Goal: Transaction & Acquisition: Purchase product/service

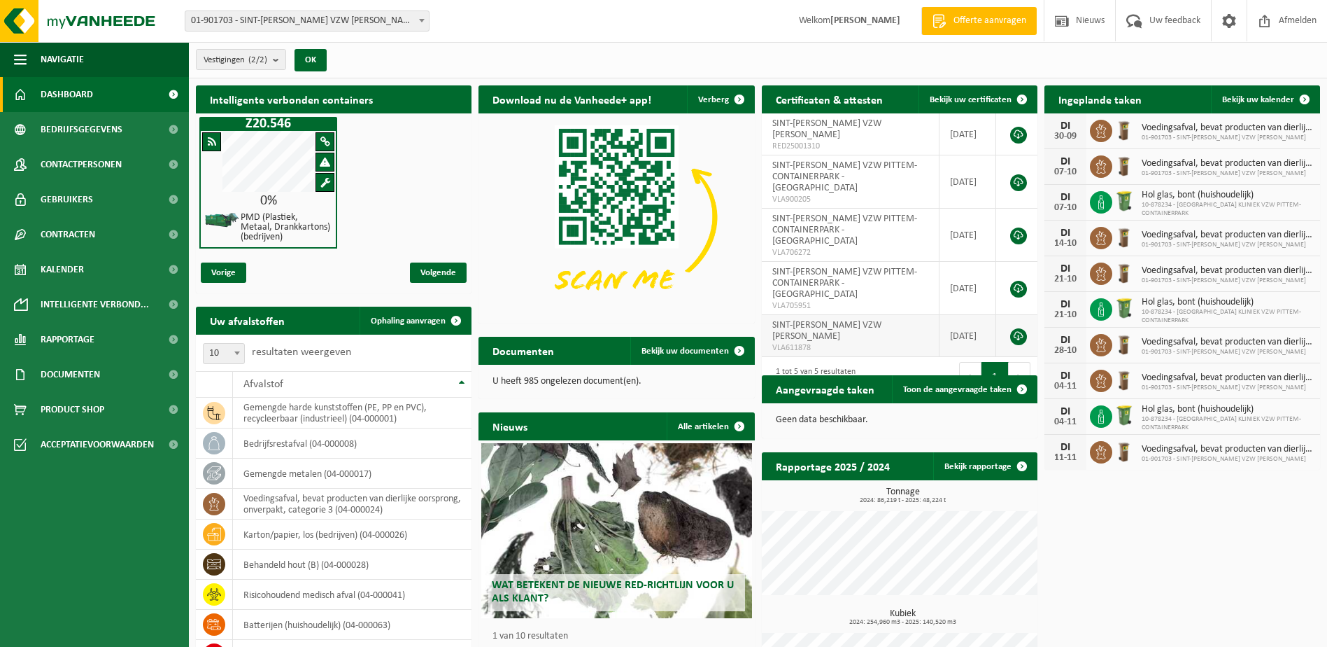
drag, startPoint x: 1230, startPoint y: 100, endPoint x: 782, endPoint y: 294, distance: 488.0
click at [1230, 100] on span "Bekijk uw kalender" at bounding box center [1259, 99] width 72 height 9
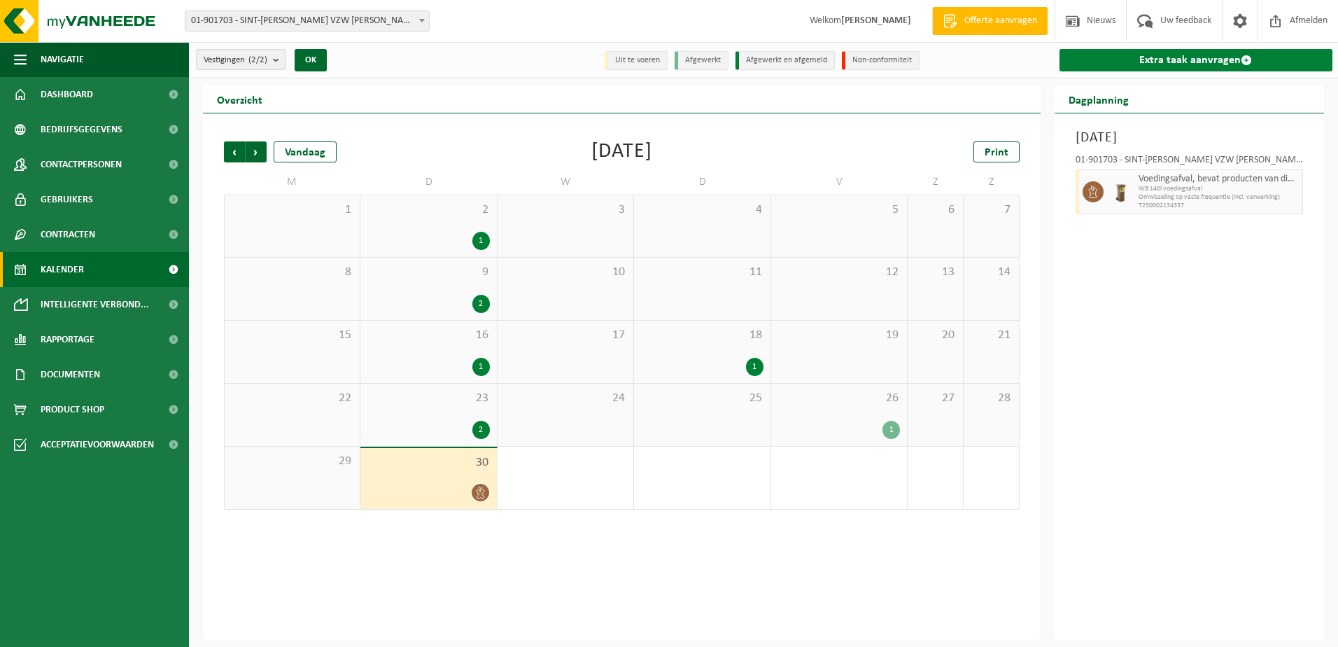
click at [1197, 55] on link "Extra taak aanvragen" at bounding box center [1196, 60] width 274 height 22
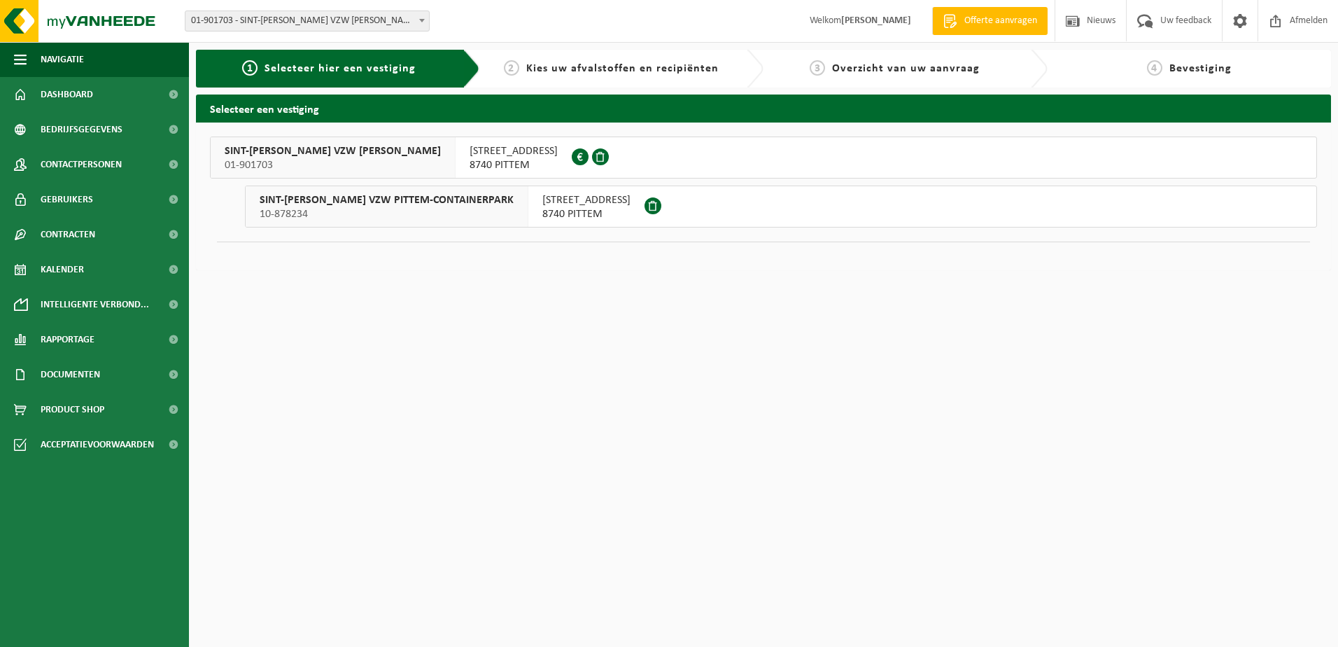
click at [571, 209] on span "8740 PITTEM" at bounding box center [586, 214] width 88 height 14
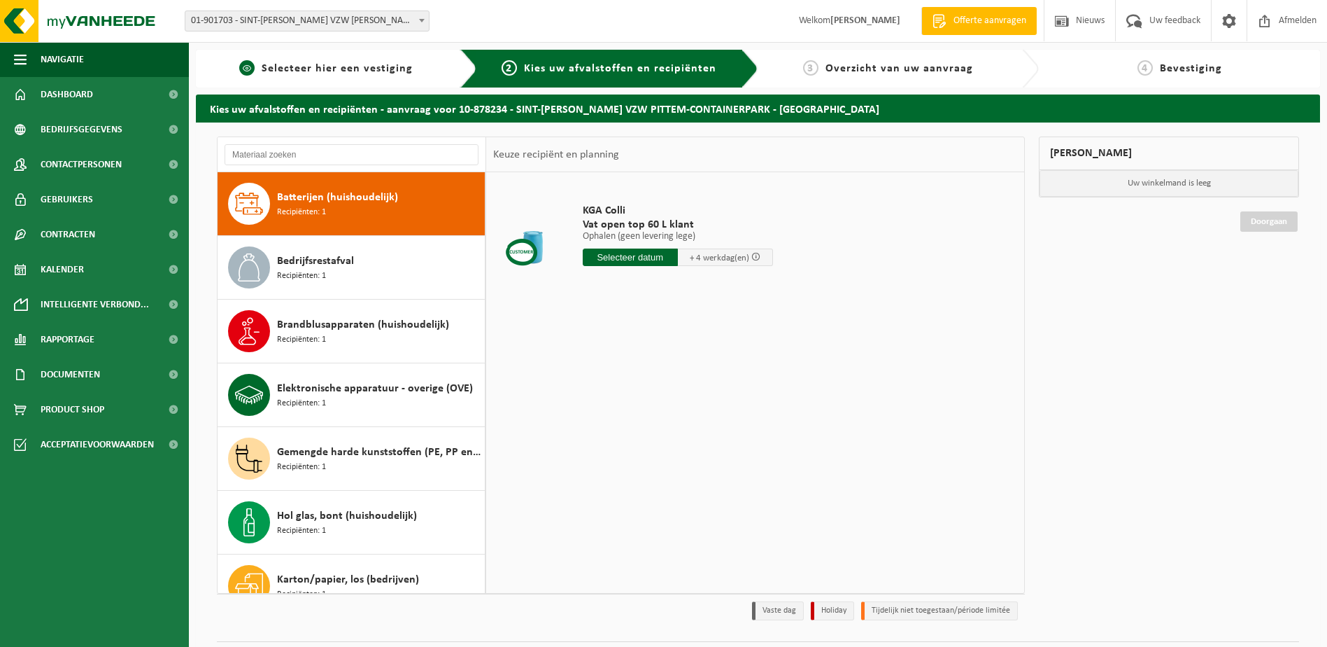
click at [390, 64] on span "Selecteer hier een vestiging" at bounding box center [337, 68] width 151 height 11
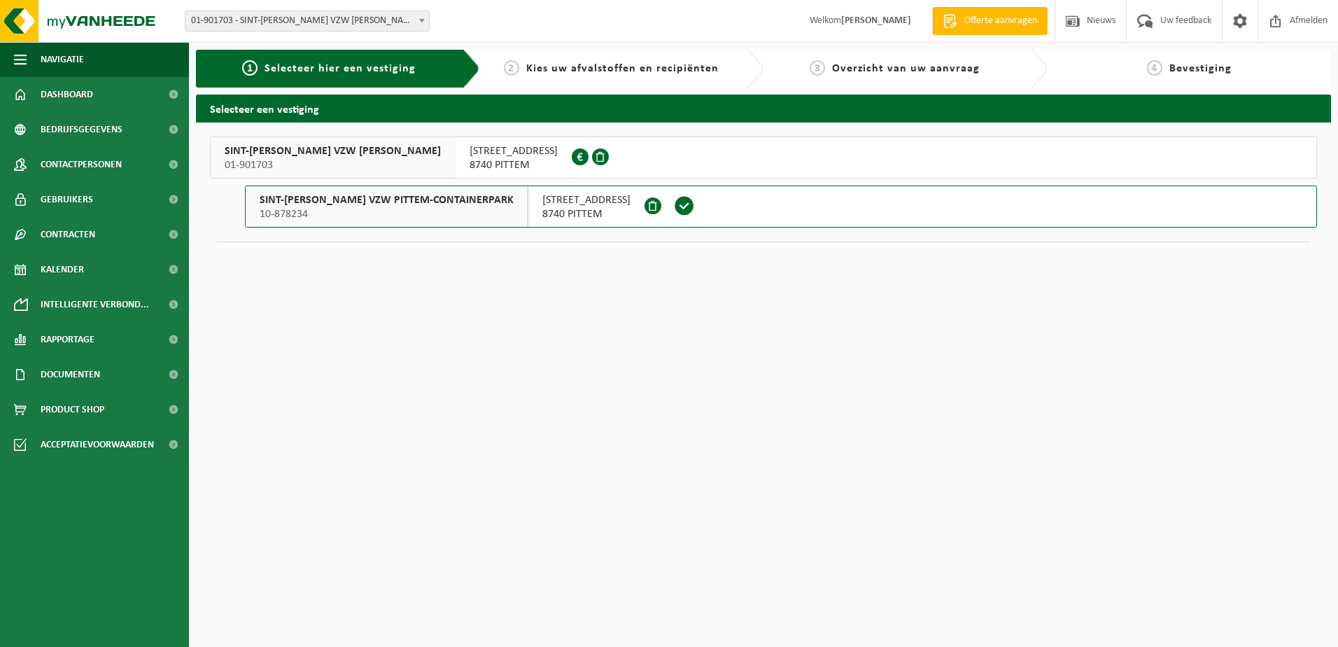
click at [470, 160] on span "8740 PITTEM" at bounding box center [514, 165] width 88 height 14
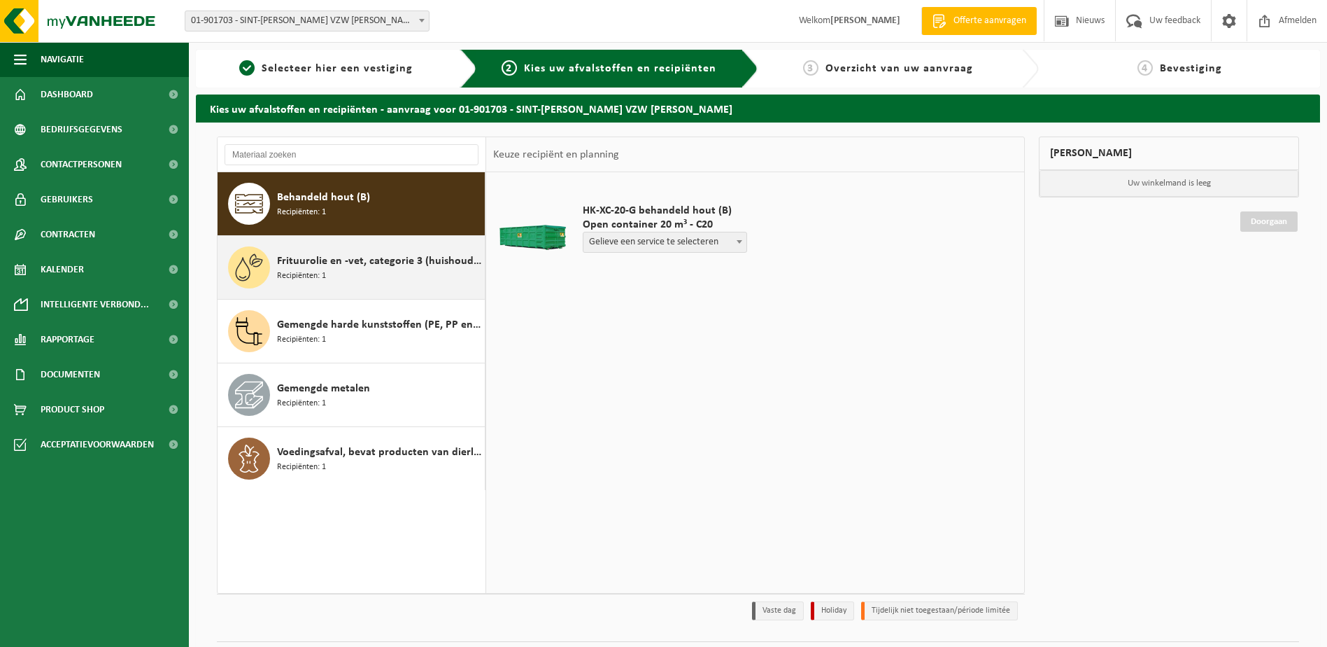
click at [367, 264] on span "Frituurolie en -vet, categorie 3 (huishoudelijk) (ongeschikt voor vergisting)" at bounding box center [379, 261] width 204 height 17
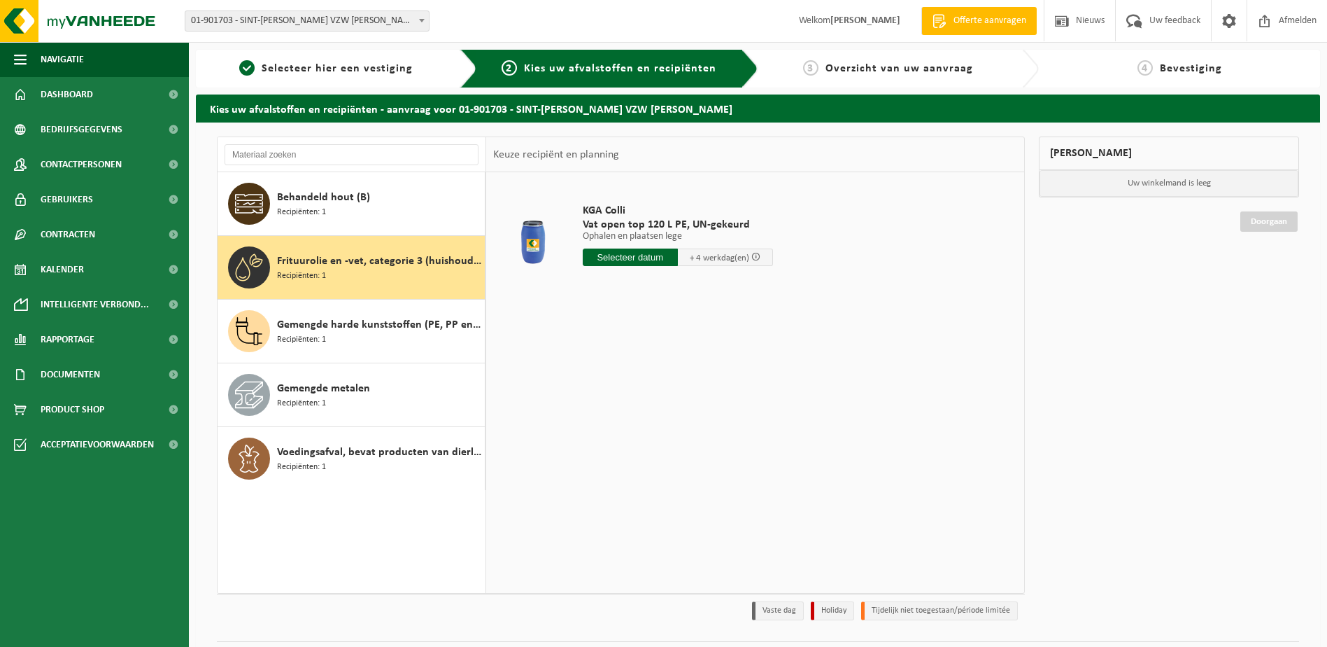
click at [621, 257] on input "text" at bounding box center [630, 256] width 95 height 17
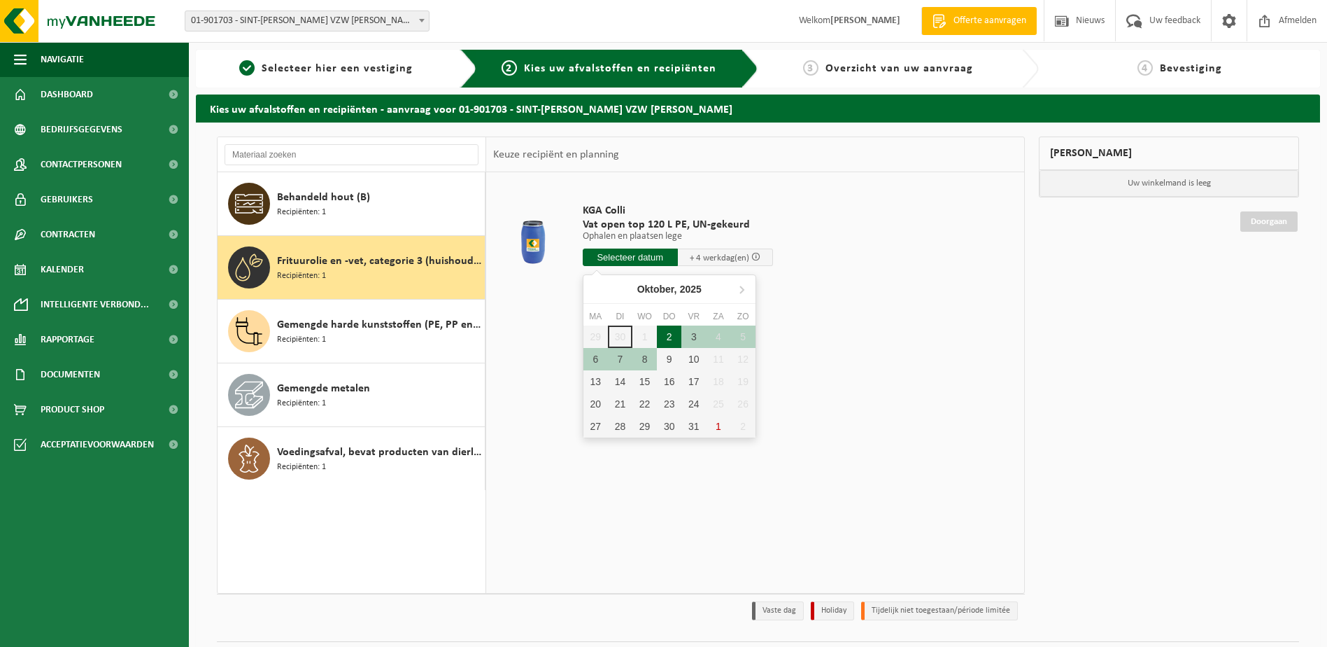
click at [670, 341] on div "2" at bounding box center [669, 336] width 24 height 22
type input "Van 2025-10-02"
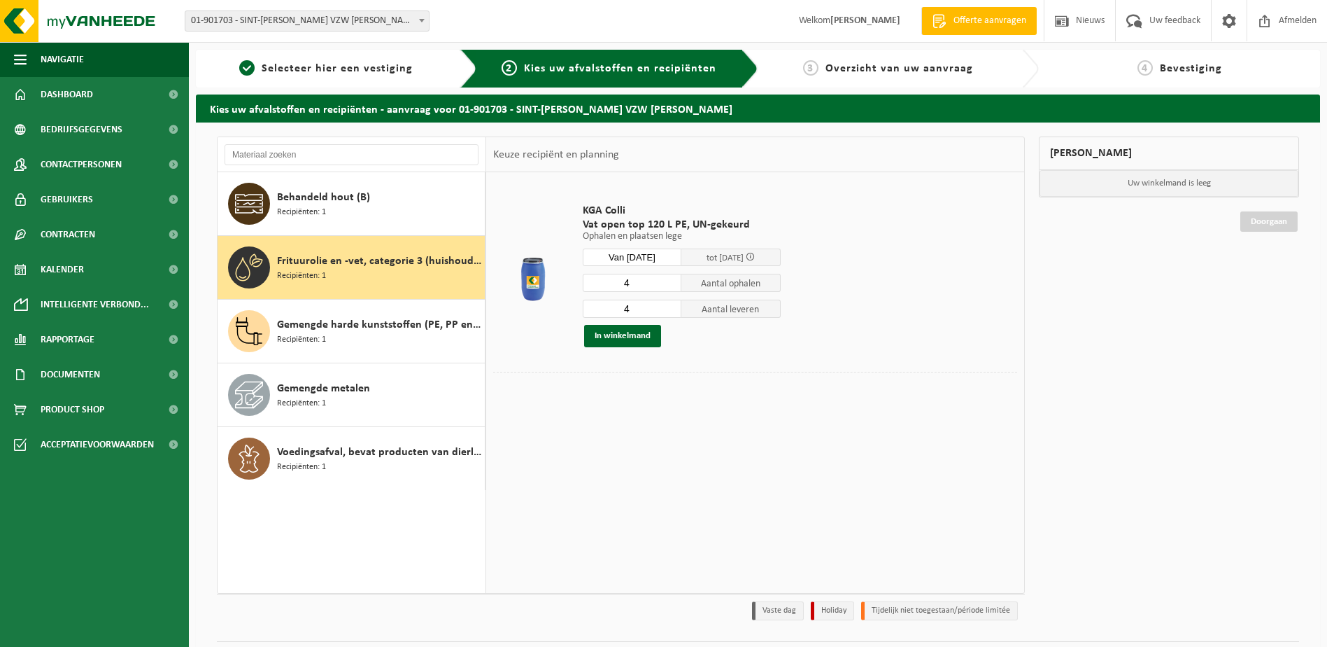
click at [647, 276] on input "4" at bounding box center [632, 283] width 99 height 18
click at [670, 287] on input "3" at bounding box center [632, 283] width 99 height 18
type input "2"
click at [670, 287] on input "2" at bounding box center [632, 283] width 99 height 18
click at [655, 309] on input "4" at bounding box center [632, 309] width 99 height 18
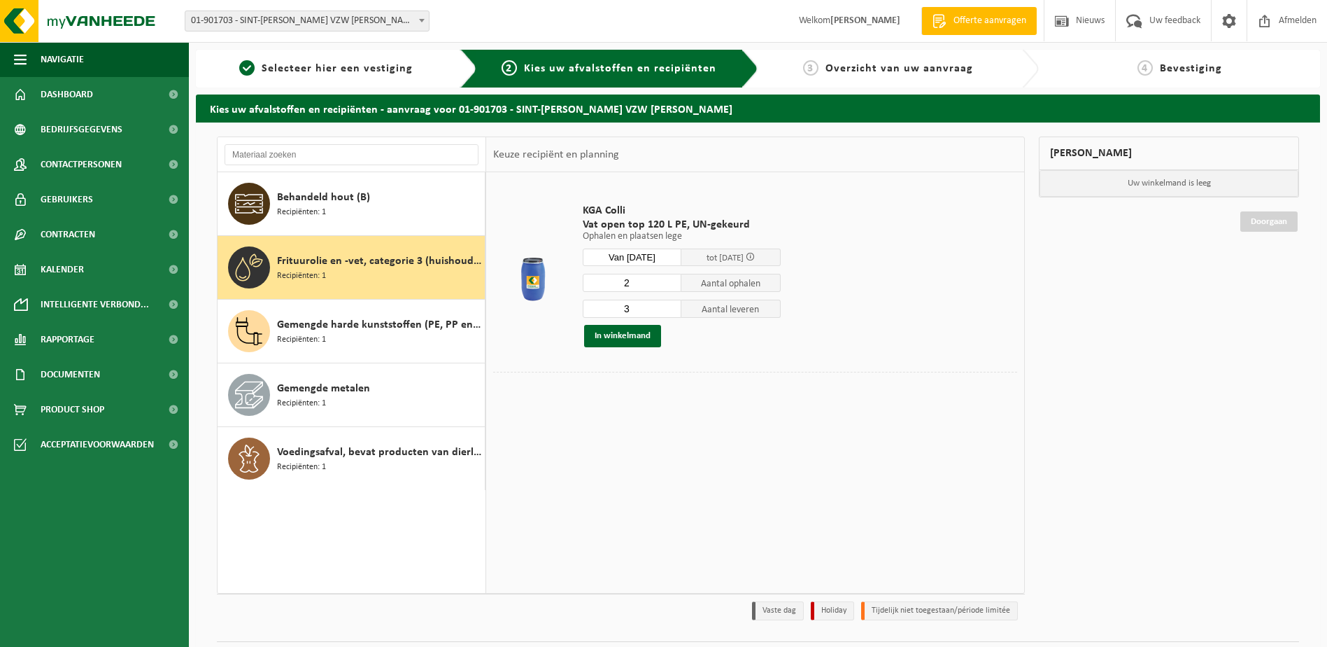
click at [672, 311] on input "3" at bounding box center [632, 309] width 99 height 18
type input "2"
click at [672, 311] on input "2" at bounding box center [632, 309] width 99 height 18
click at [658, 386] on div at bounding box center [755, 383] width 524 height 22
click at [622, 334] on button "In winkelmand" at bounding box center [622, 336] width 77 height 22
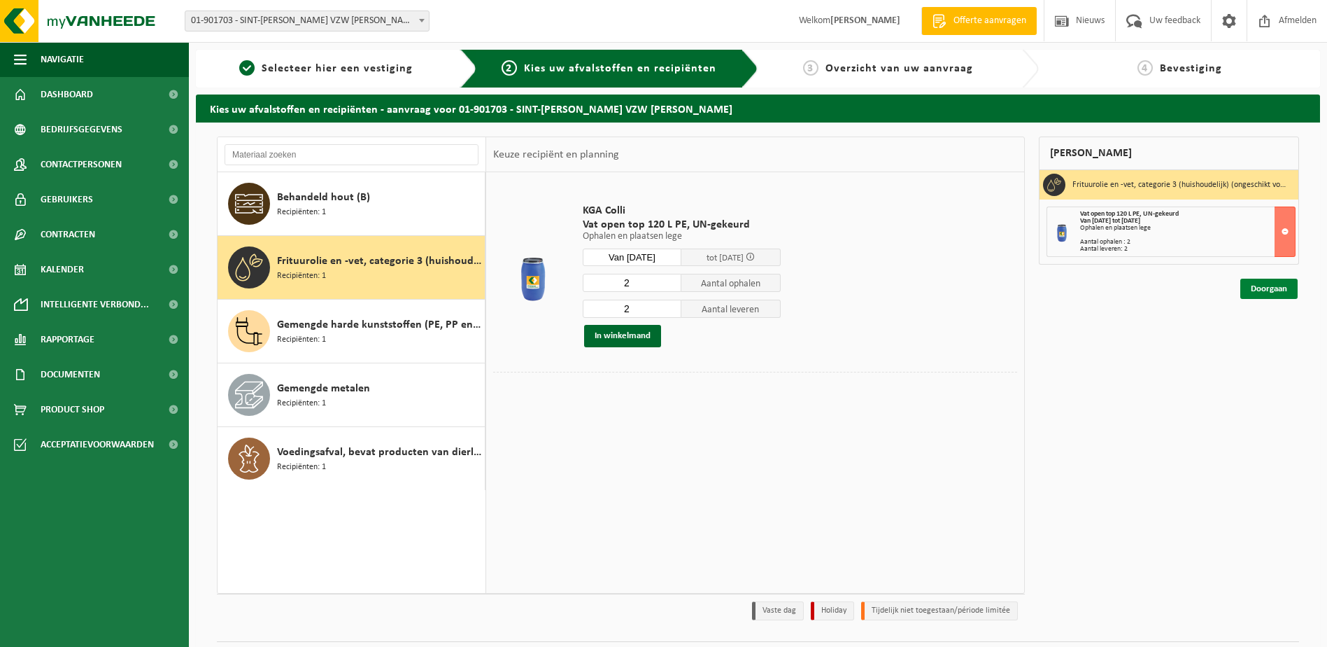
click at [1278, 286] on link "Doorgaan" at bounding box center [1269, 289] width 57 height 20
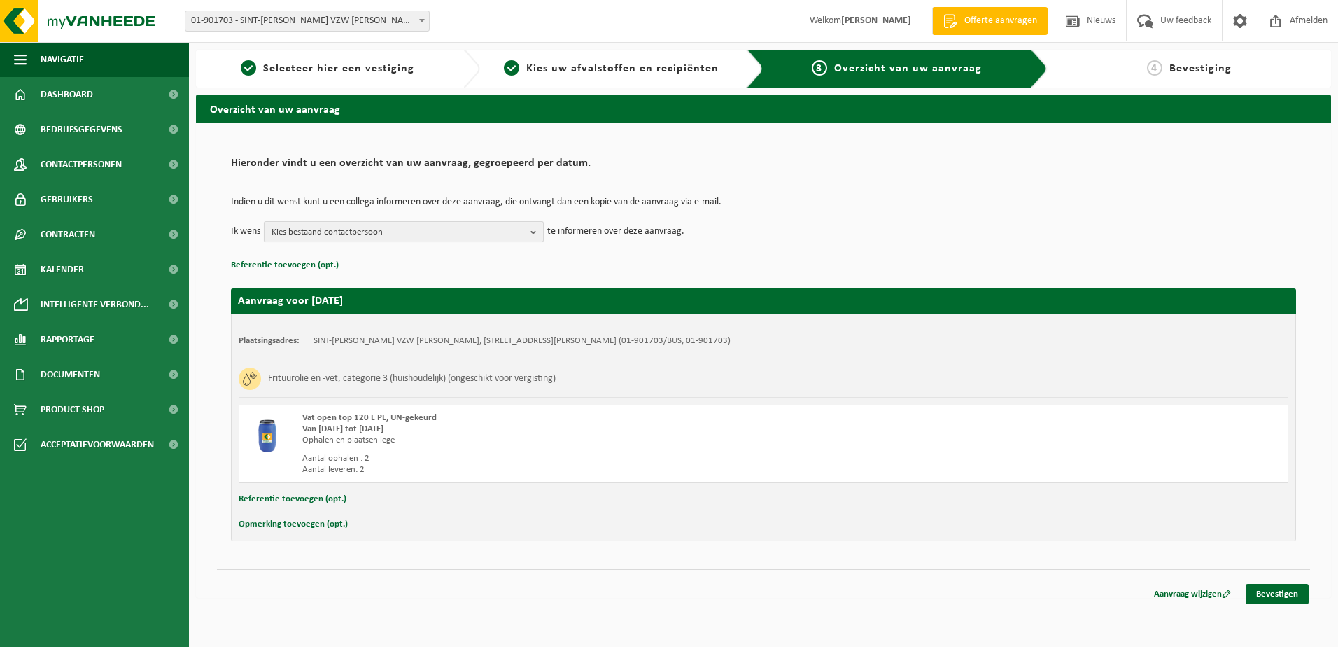
click at [532, 227] on b "button" at bounding box center [536, 232] width 13 height 20
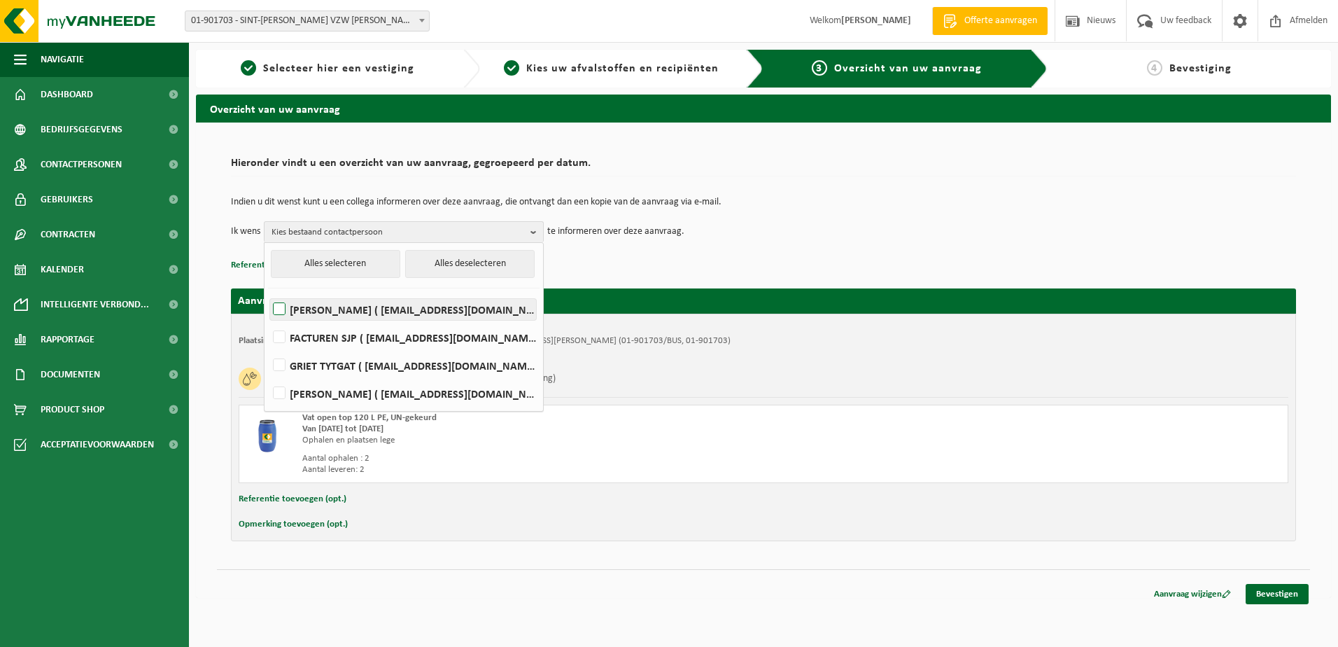
click at [314, 311] on label "KURT LIPS ( kurt.lips@sjp.be )" at bounding box center [403, 309] width 266 height 21
click at [268, 292] on input "KURT LIPS ( kurt.lips@sjp.be )" at bounding box center [267, 291] width 1 height 1
checkbox input "true"
click at [810, 365] on div "Frituurolie en -vet, categorie 3 (huishoudelijk) (ongeschikt voor vergisting)" at bounding box center [764, 378] width 1050 height 36
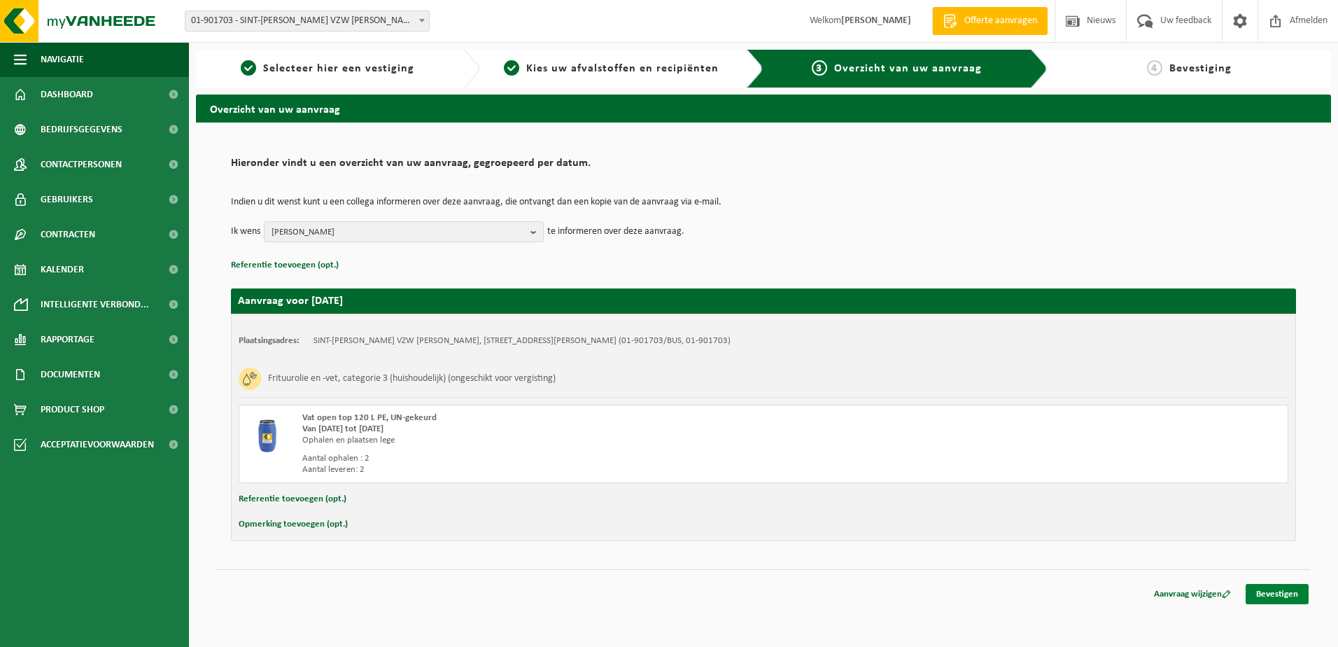
click at [1283, 594] on link "Bevestigen" at bounding box center [1277, 594] width 63 height 20
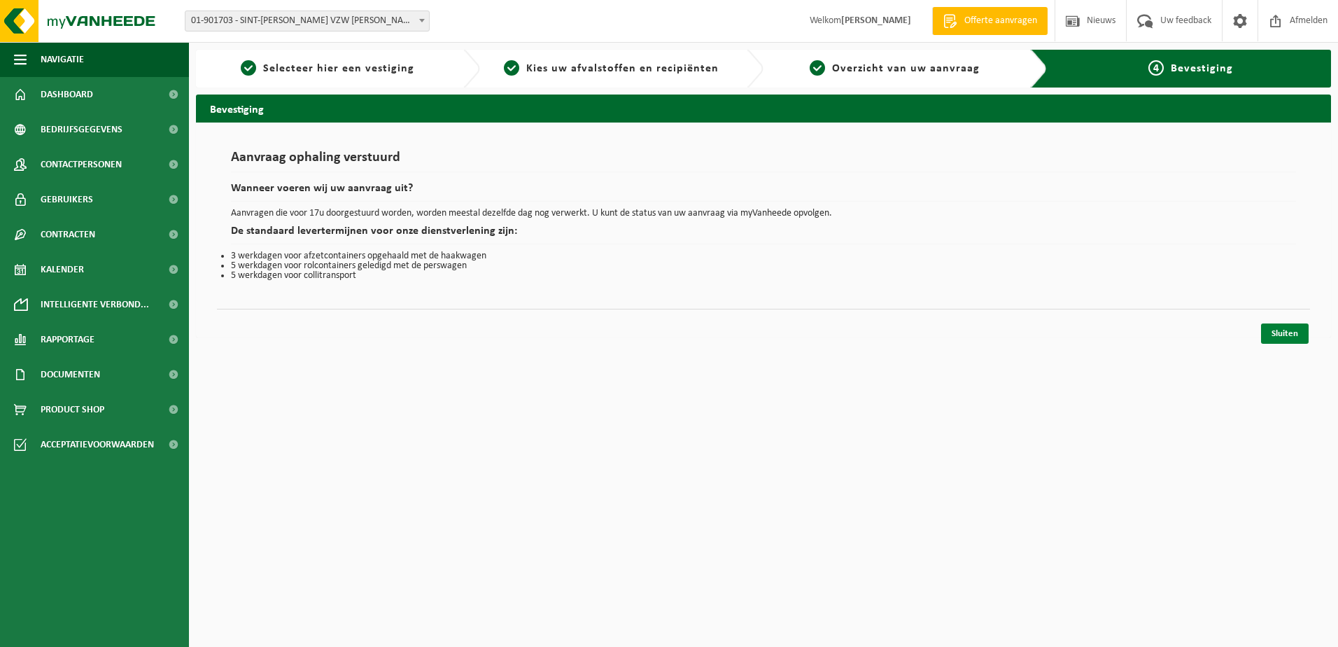
drag, startPoint x: 1292, startPoint y: 334, endPoint x: 1115, endPoint y: 408, distance: 192.3
click at [1292, 334] on link "Sluiten" at bounding box center [1285, 333] width 48 height 20
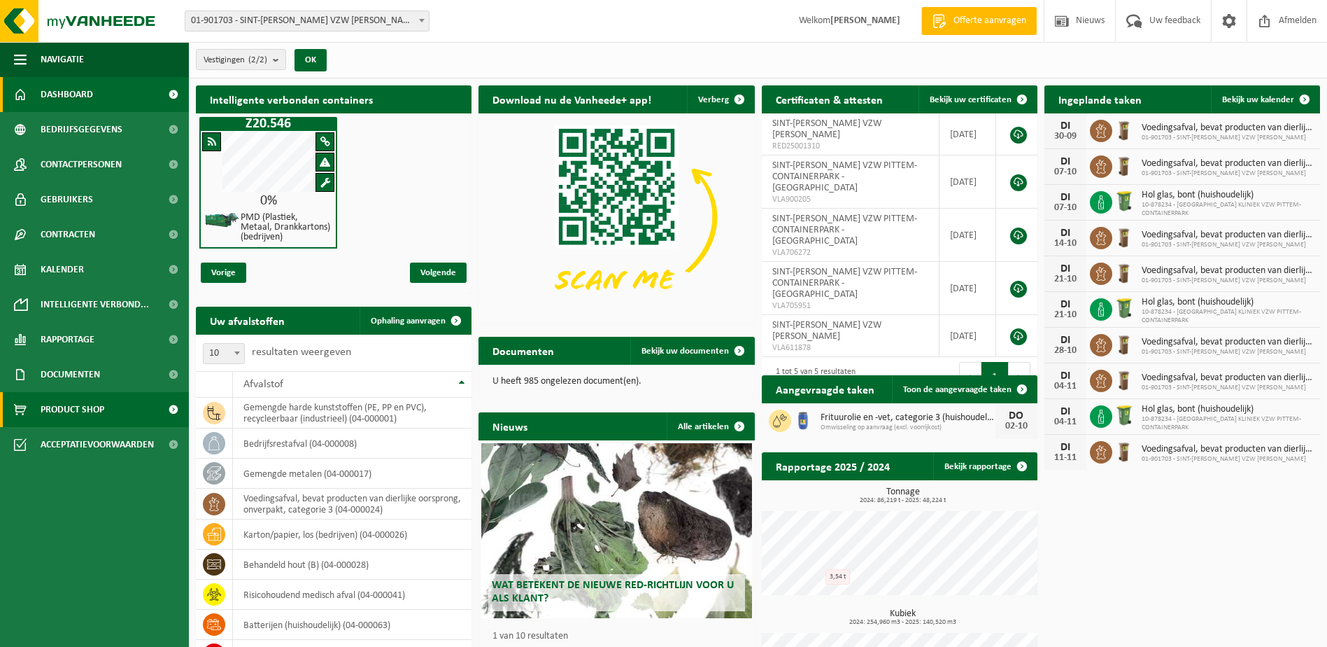
click at [76, 406] on span "Product Shop" at bounding box center [73, 409] width 64 height 35
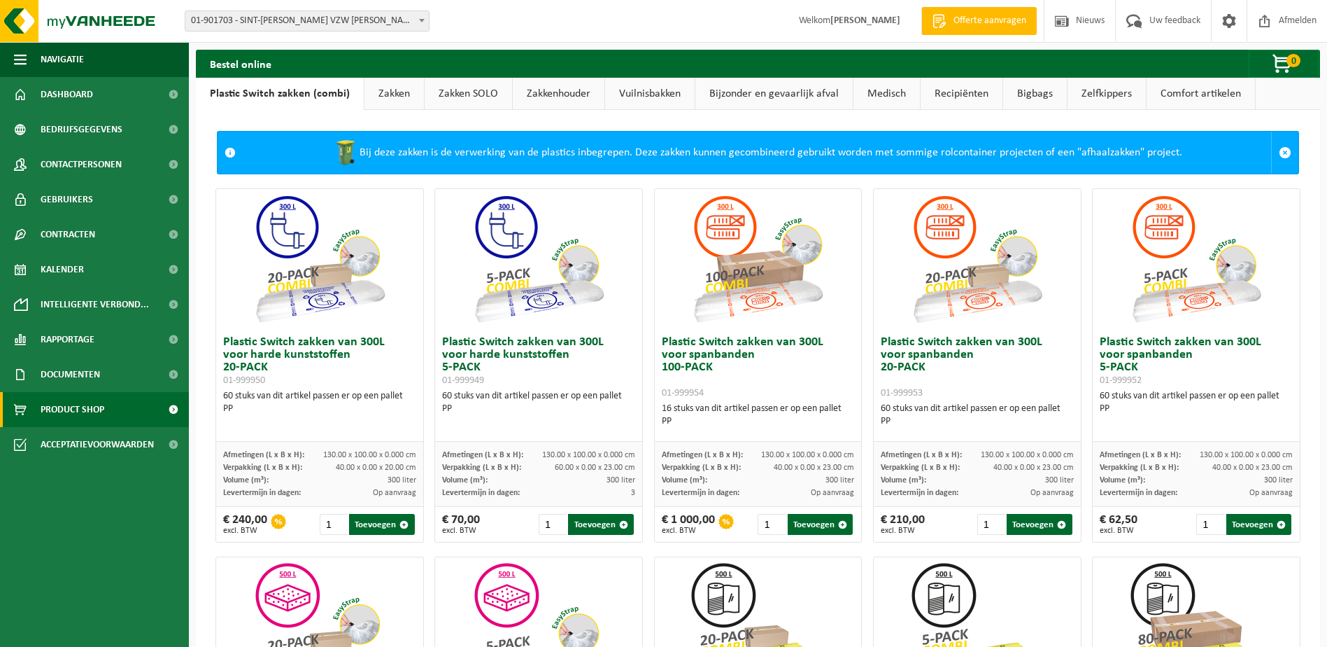
click at [390, 92] on link "Zakken" at bounding box center [394, 94] width 59 height 32
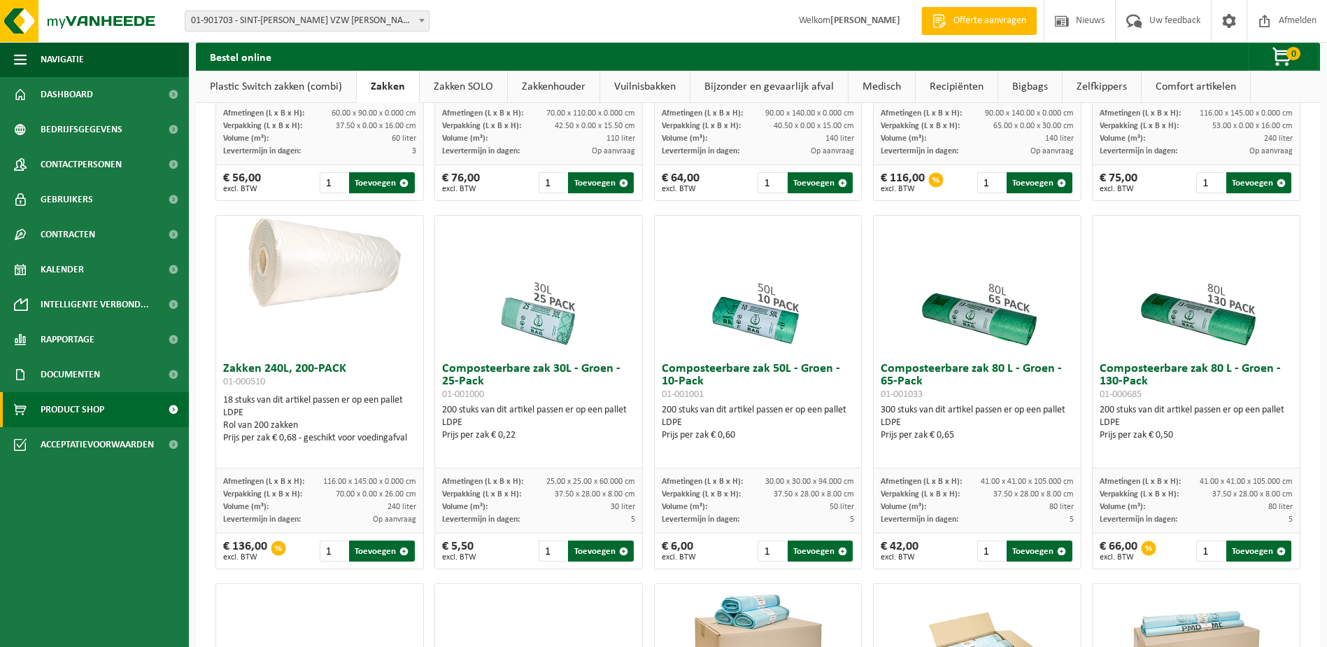
scroll to position [156, 0]
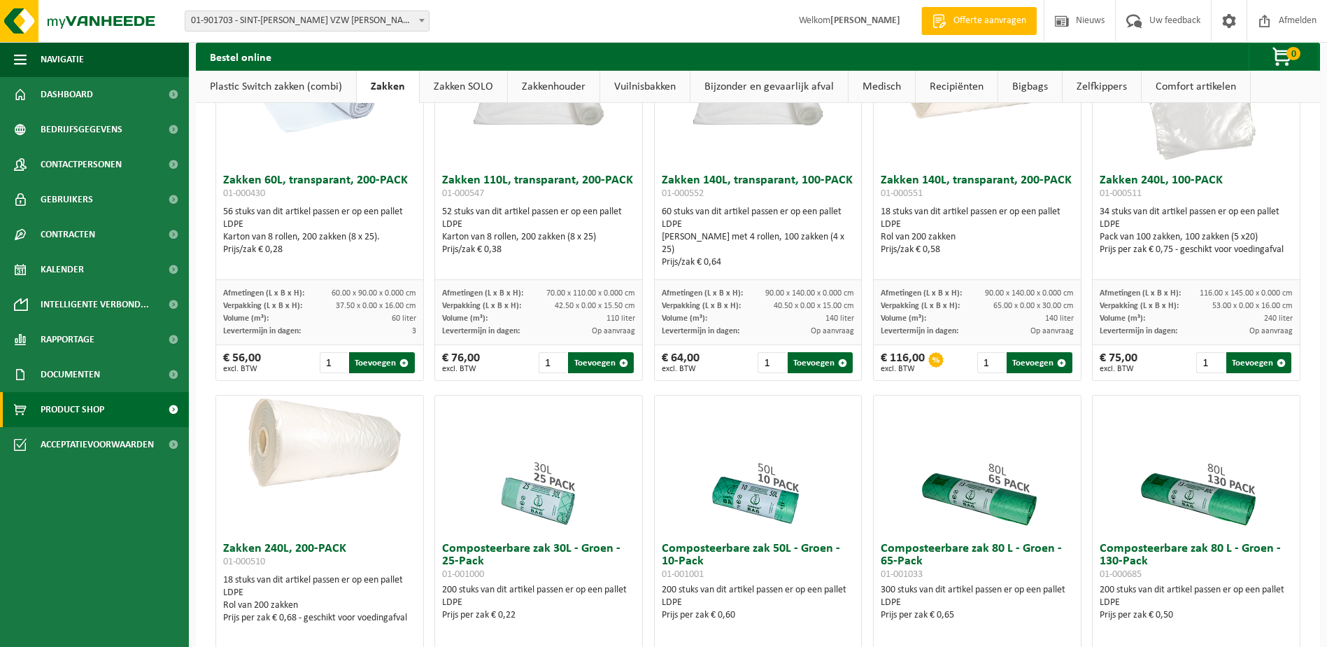
click at [284, 77] on link "Plastic Switch zakken (combi)" at bounding box center [276, 87] width 160 height 32
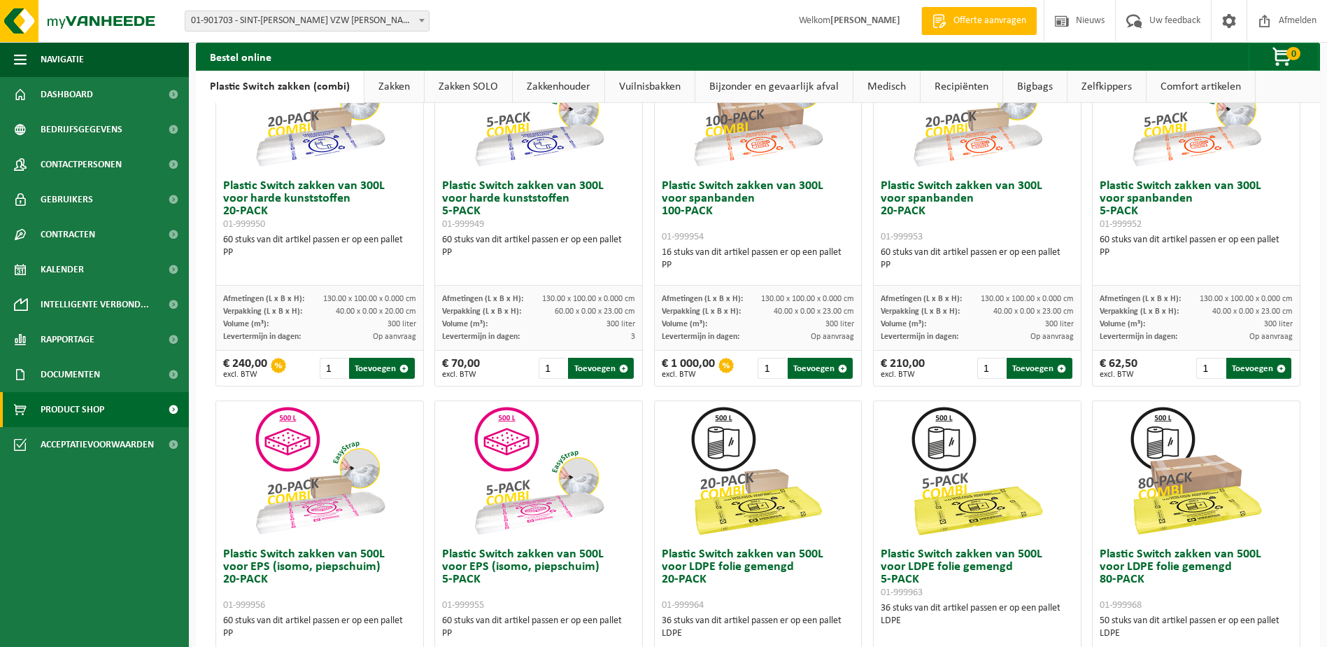
click at [498, 87] on link "Zakken SOLO" at bounding box center [468, 87] width 87 height 32
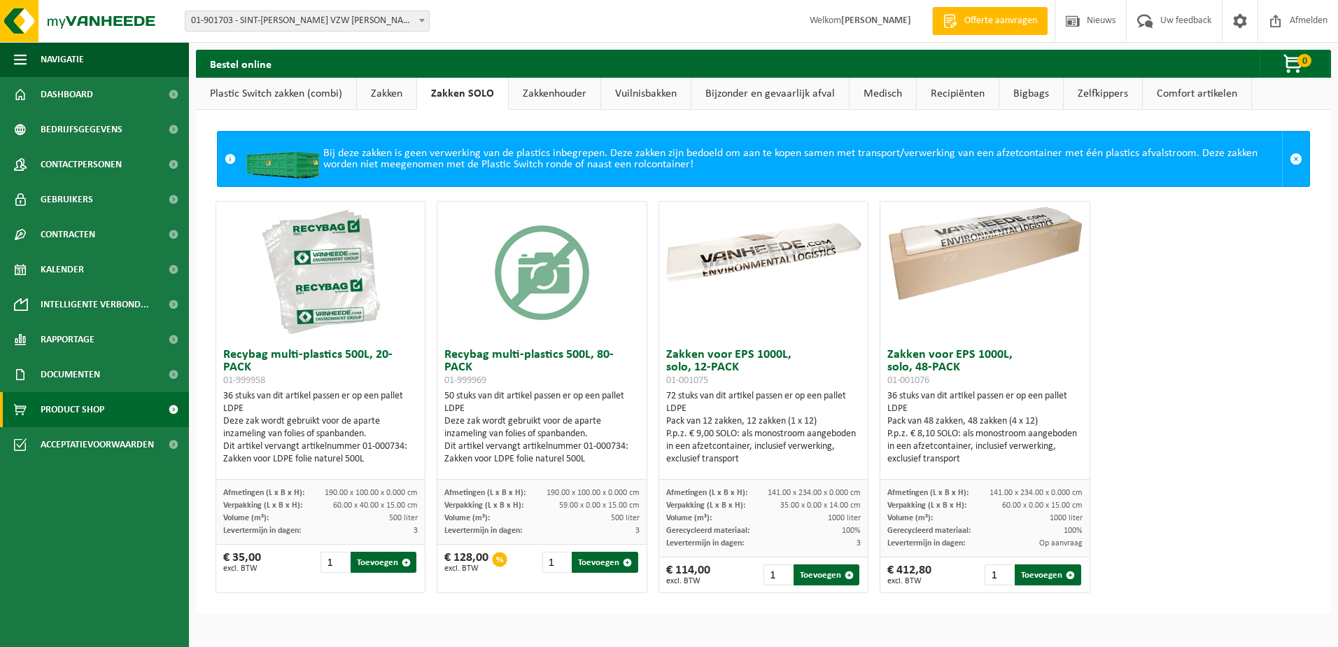
click at [316, 86] on link "Plastic Switch zakken (combi)" at bounding box center [276, 94] width 160 height 32
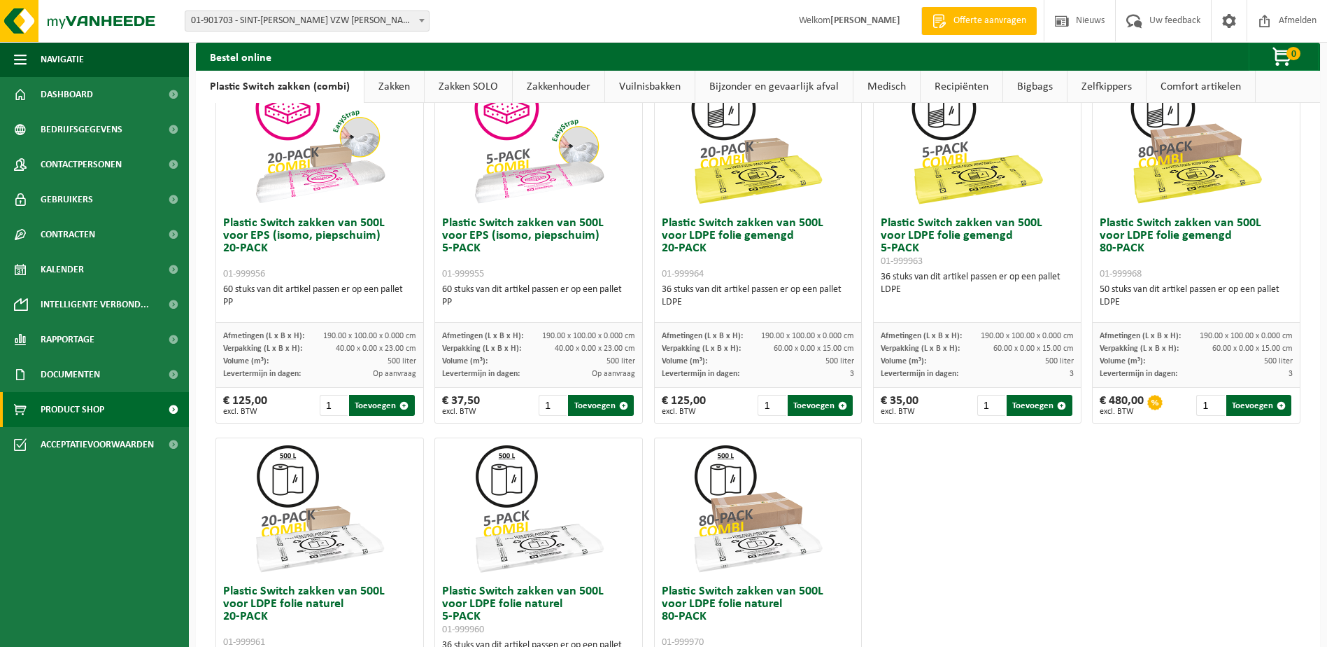
scroll to position [490, 0]
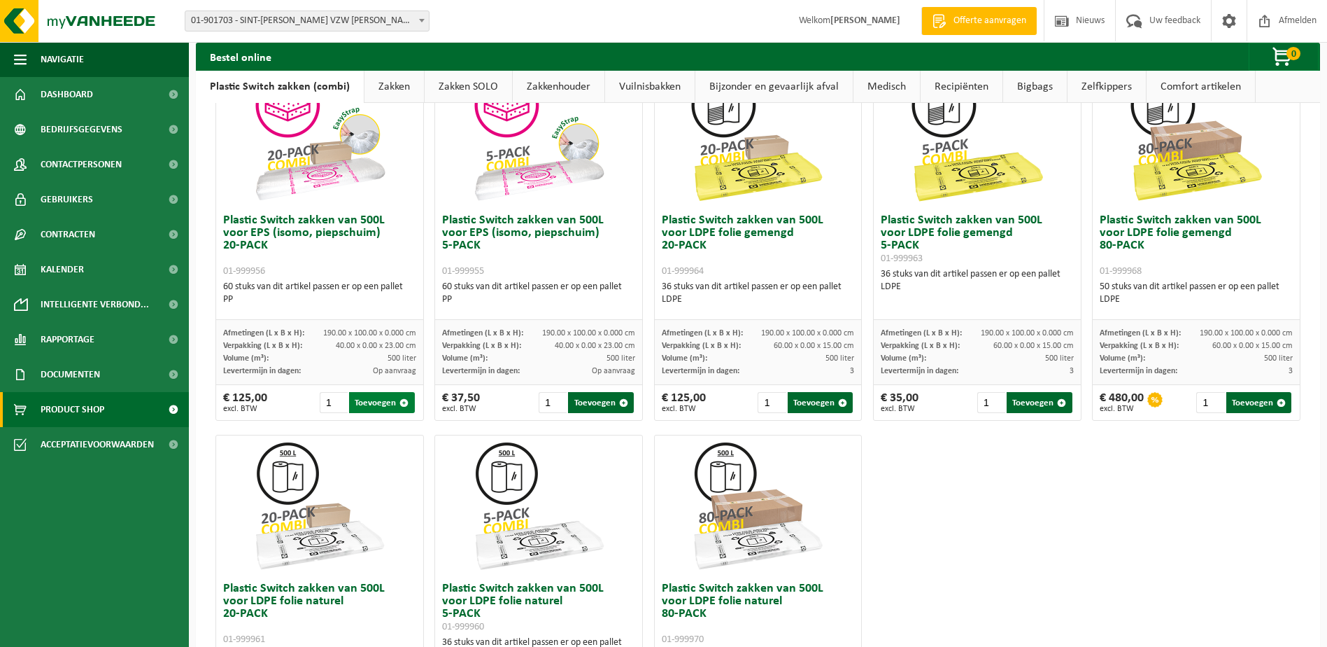
click at [384, 401] on button "Toevoegen" at bounding box center [381, 402] width 65 height 21
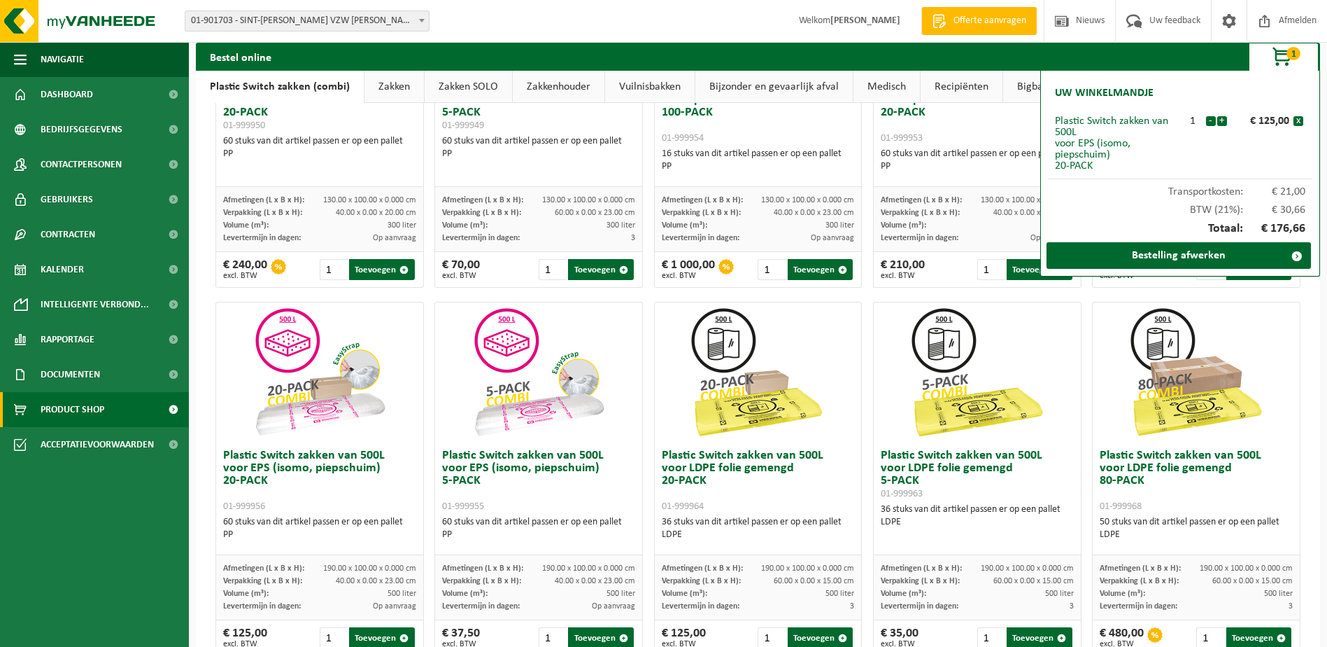
scroll to position [70, 0]
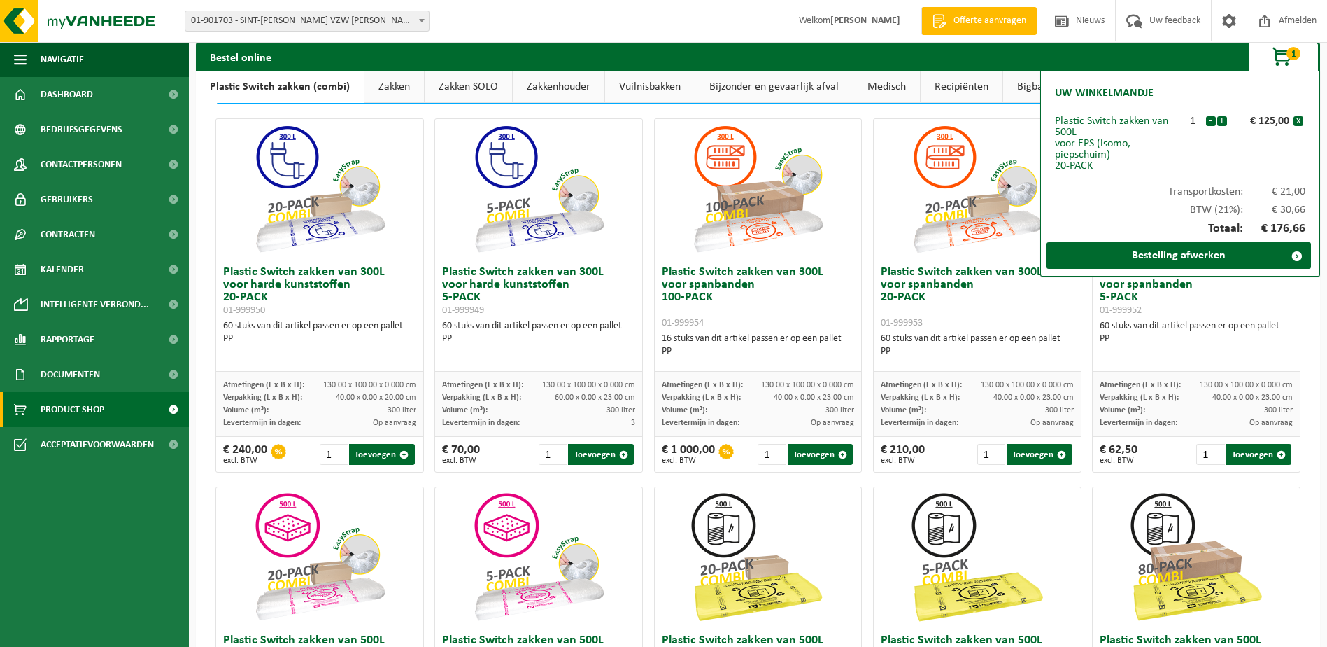
drag, startPoint x: 460, startPoint y: 85, endPoint x: 456, endPoint y: 107, distance: 22.0
click at [460, 85] on link "Zakken SOLO" at bounding box center [468, 87] width 87 height 32
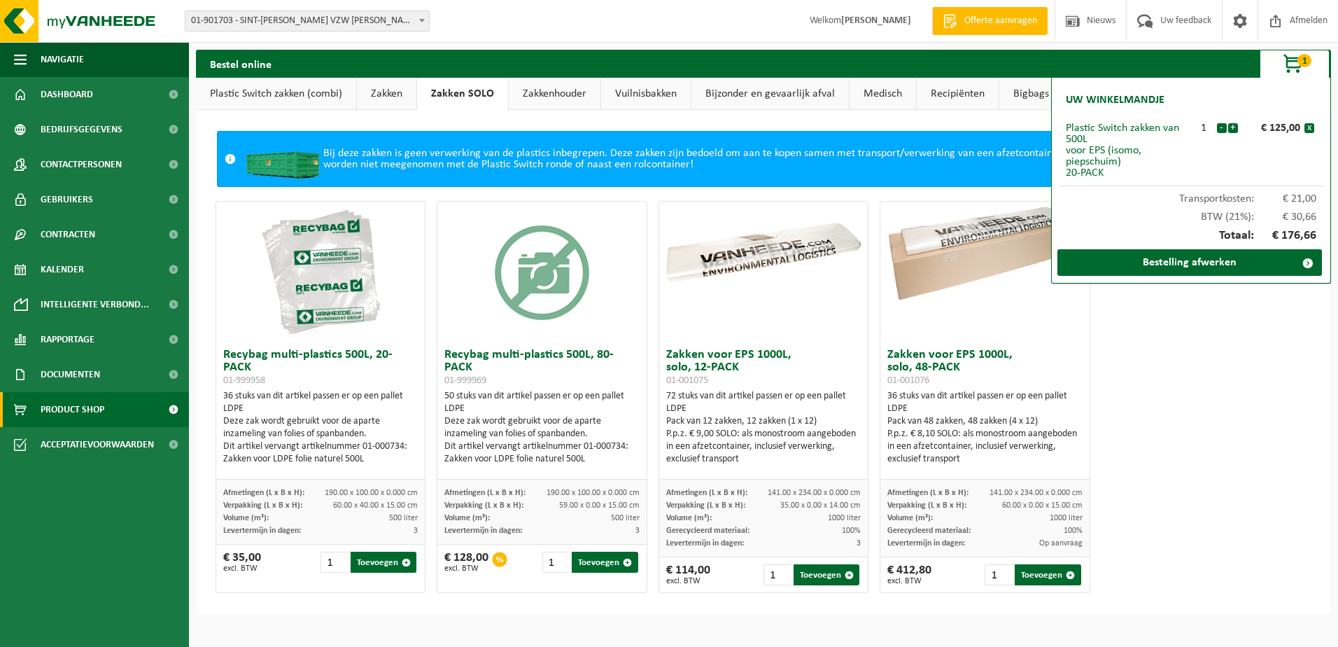
click at [398, 87] on link "Zakken" at bounding box center [386, 94] width 59 height 32
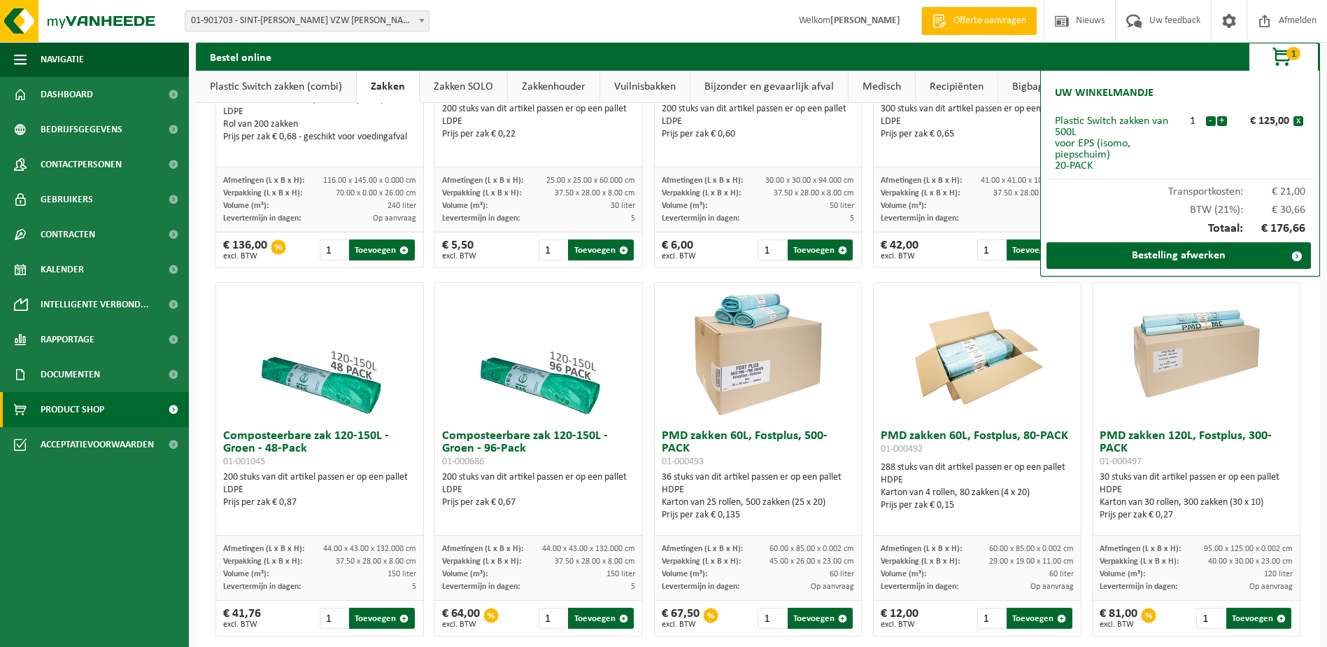
scroll to position [630, 0]
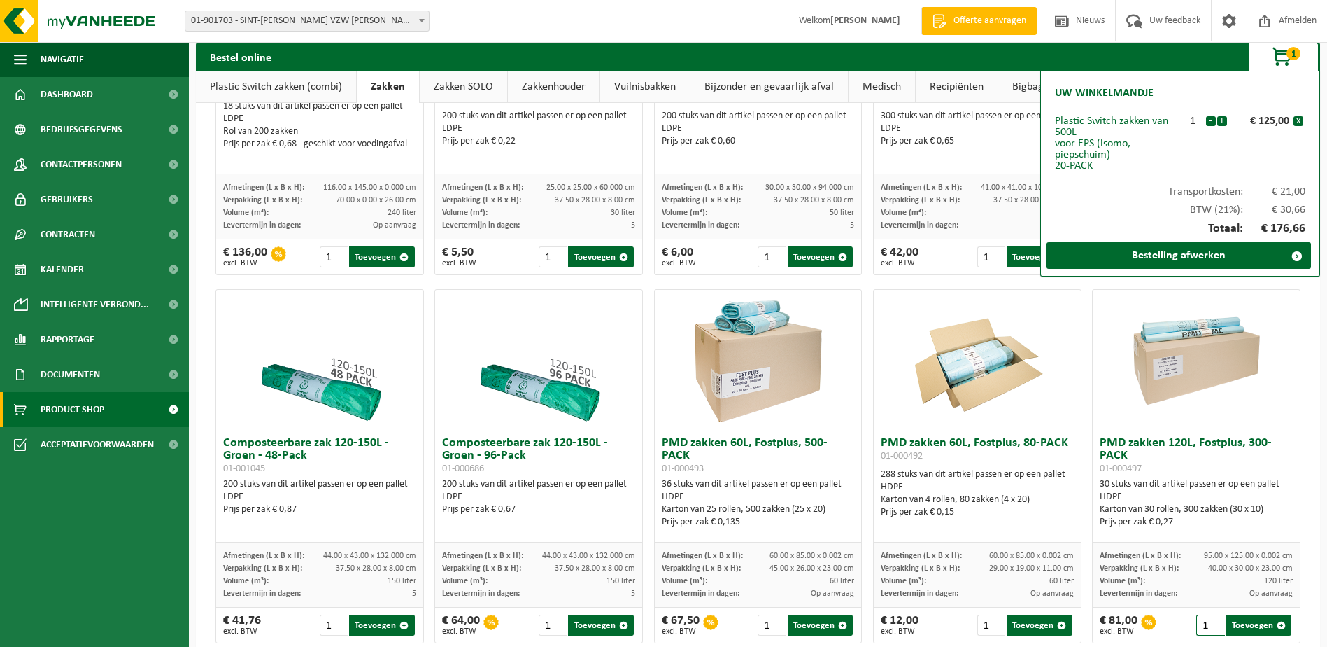
click at [1199, 629] on input "1" at bounding box center [1211, 624] width 28 height 21
click at [1204, 621] on input "2" at bounding box center [1211, 624] width 28 height 21
click at [1204, 621] on input "3" at bounding box center [1211, 624] width 28 height 21
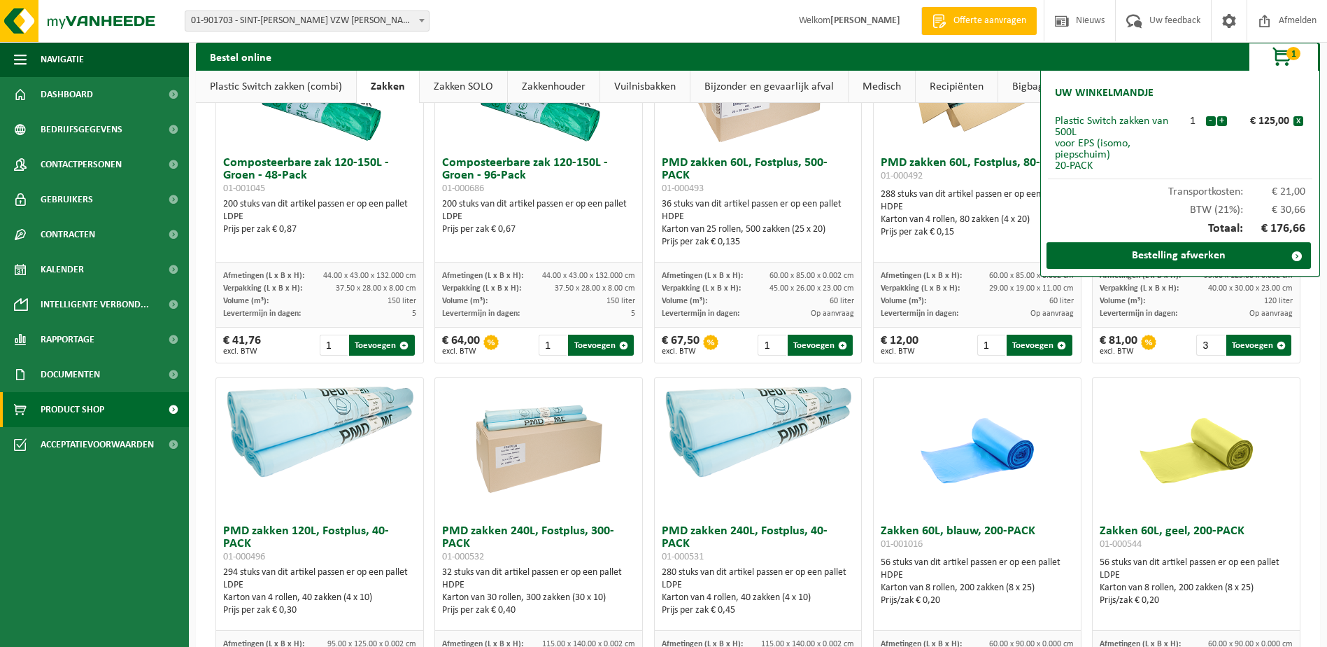
scroll to position [700, 0]
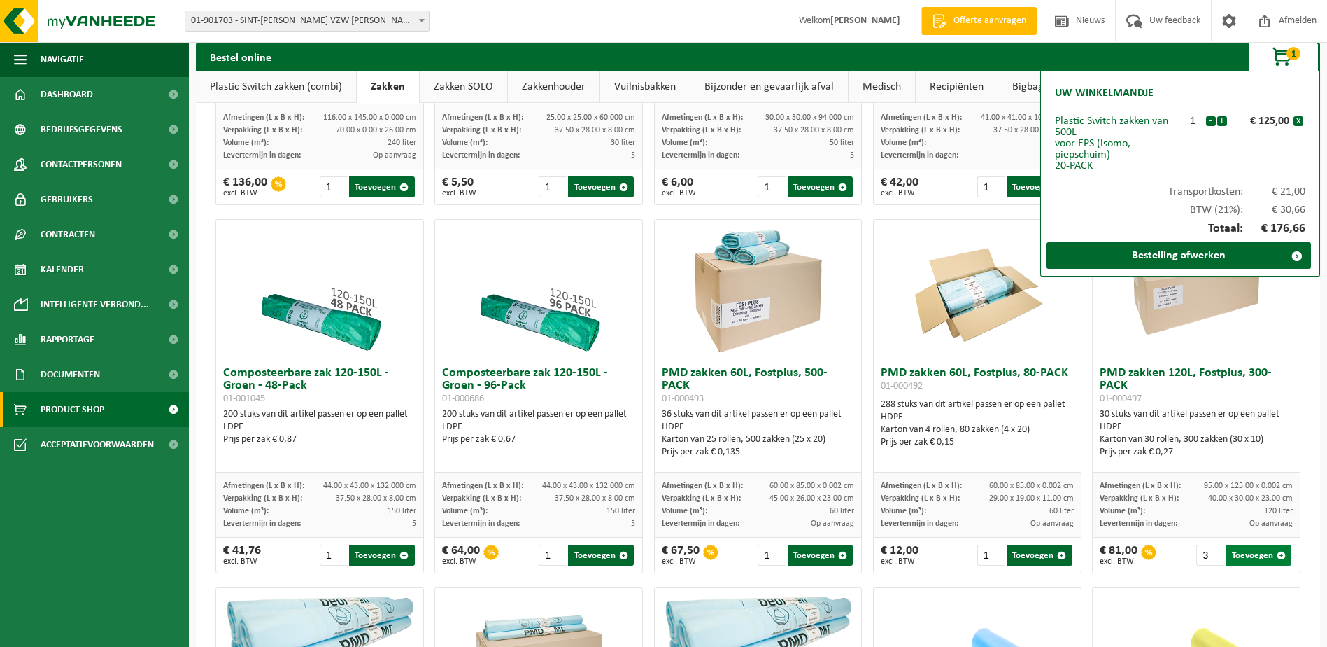
drag, startPoint x: 1248, startPoint y: 556, endPoint x: 1232, endPoint y: 556, distance: 16.8
click at [1248, 556] on button "Toevoegen" at bounding box center [1259, 554] width 65 height 21
type input "1"
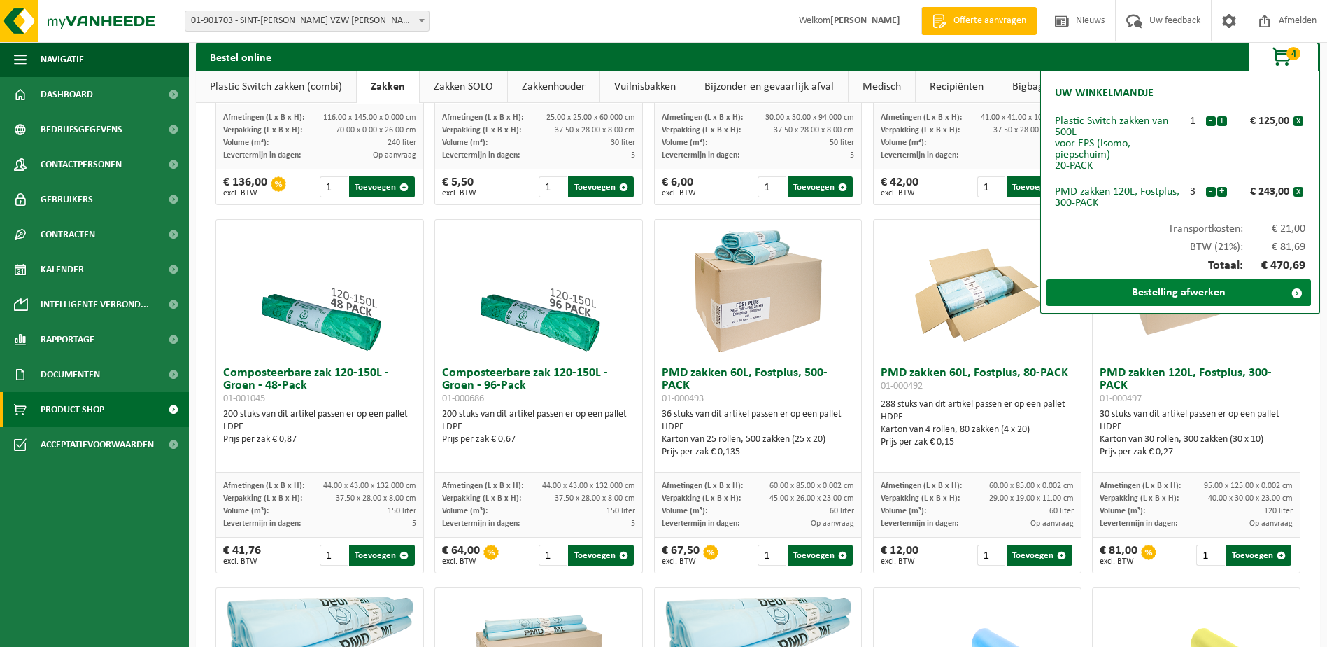
click at [1164, 295] on link "Bestelling afwerken" at bounding box center [1179, 292] width 265 height 27
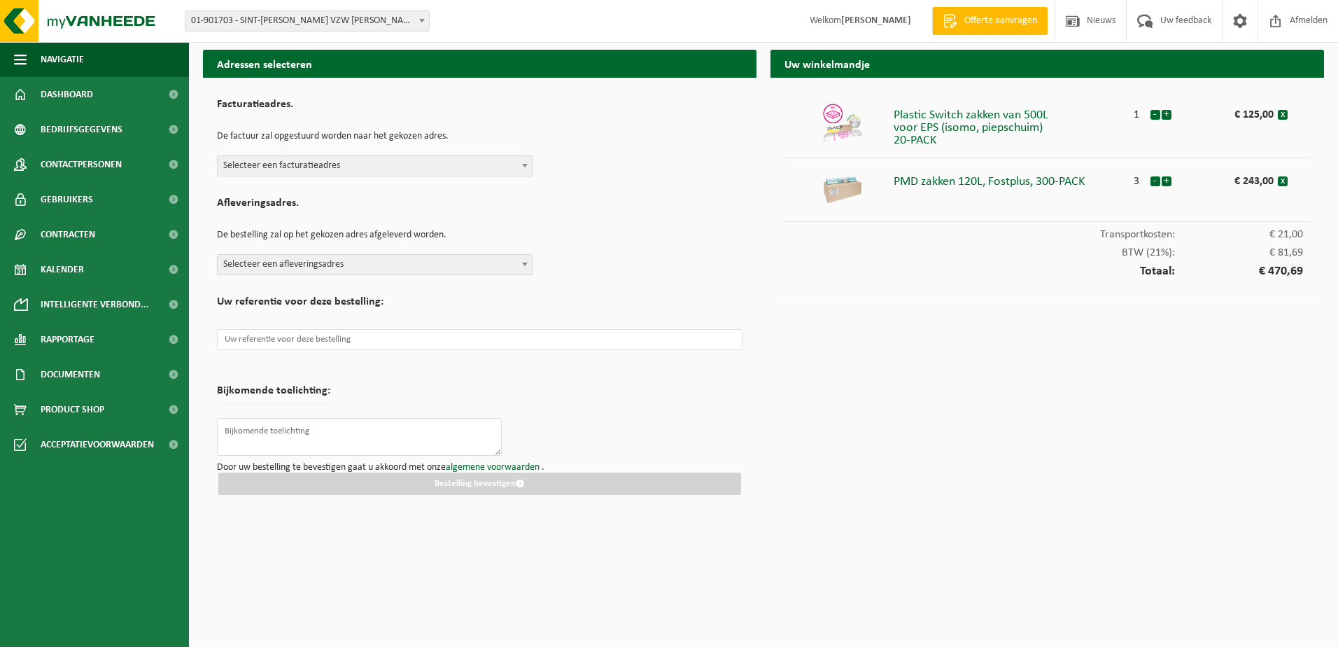
drag, startPoint x: 436, startPoint y: 169, endPoint x: 424, endPoint y: 176, distance: 13.5
click at [436, 169] on span "Selecteer een facturatieadres" at bounding box center [375, 166] width 314 height 20
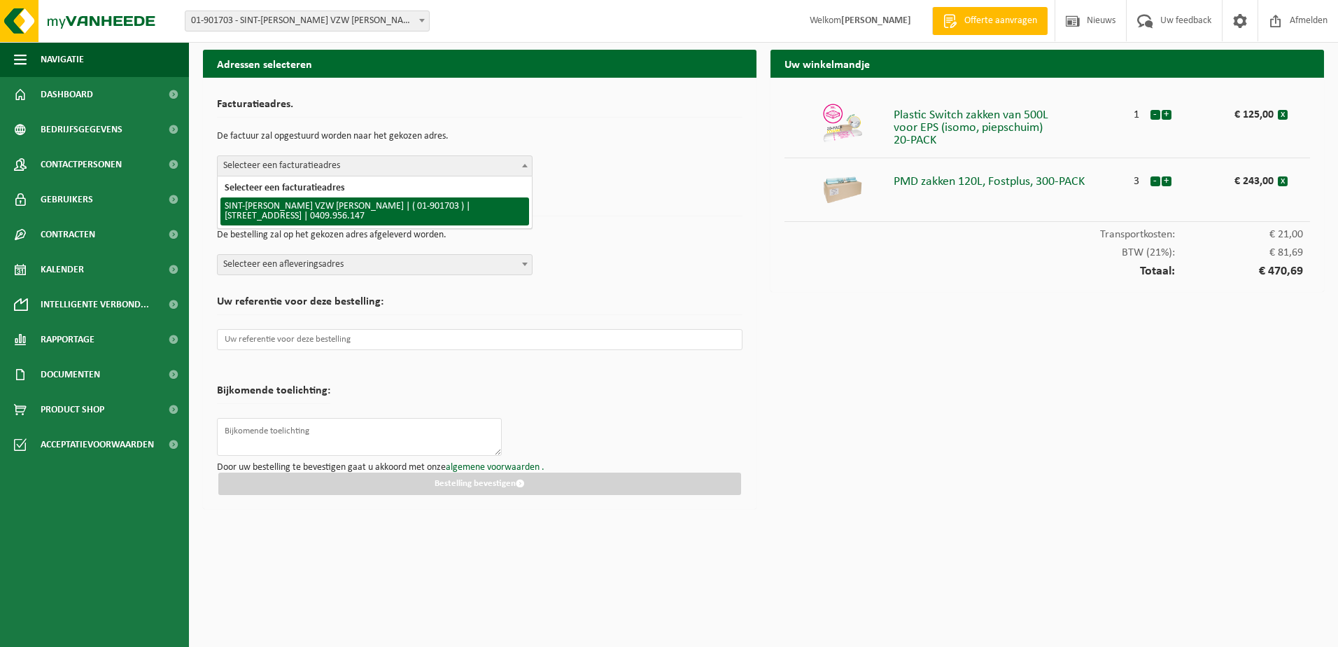
select select "20458"
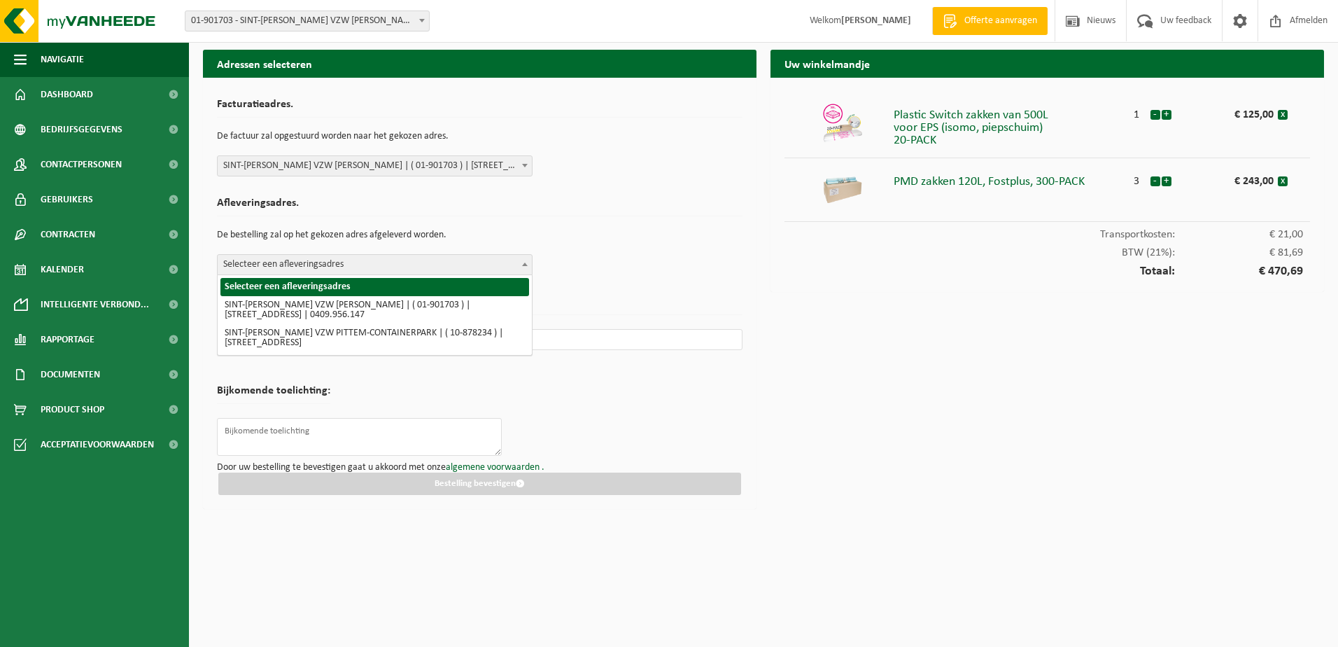
click at [402, 268] on span "Selecteer een afleveringsadres" at bounding box center [375, 265] width 314 height 20
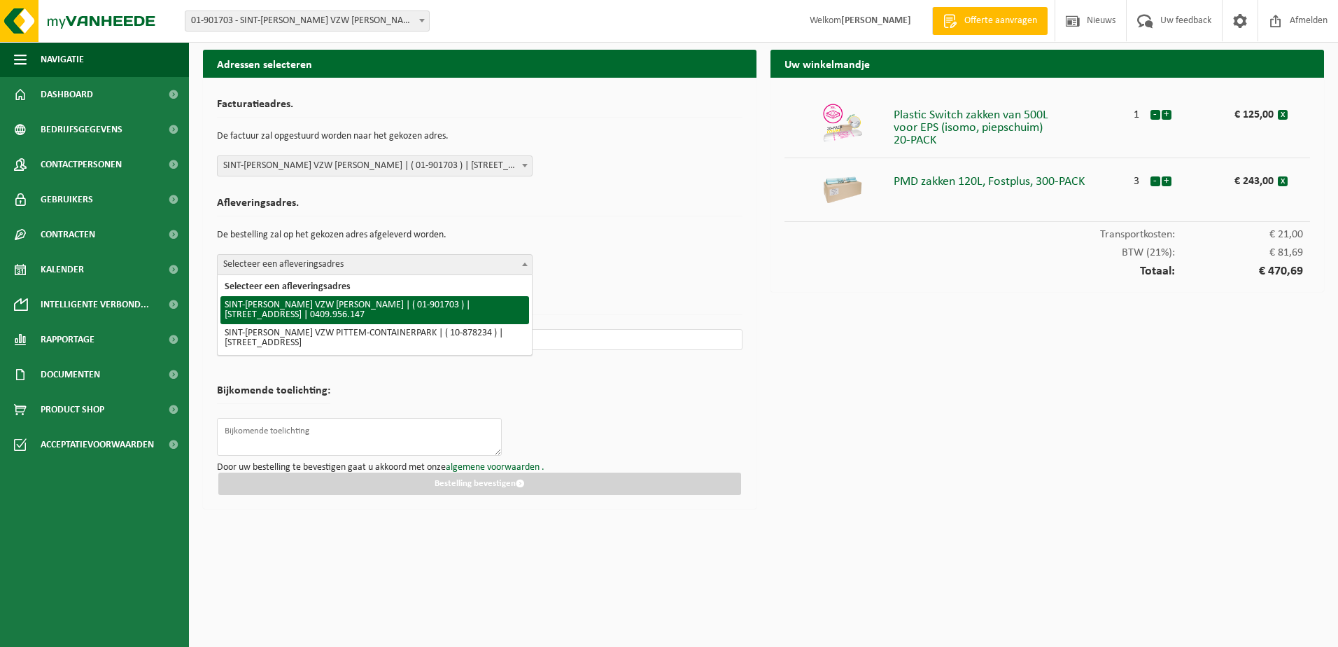
select select "20458"
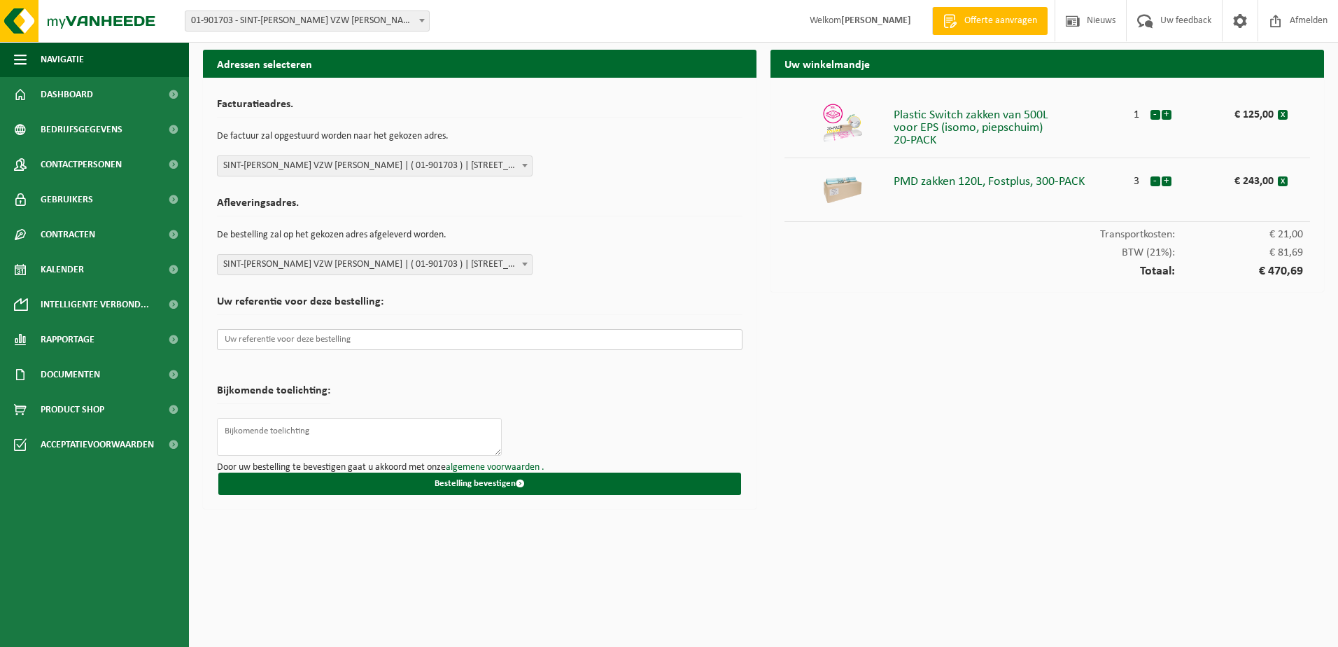
click at [514, 339] on input "text" at bounding box center [480, 339] width 526 height 21
click at [322, 337] on input "text" at bounding box center [480, 339] width 526 height 21
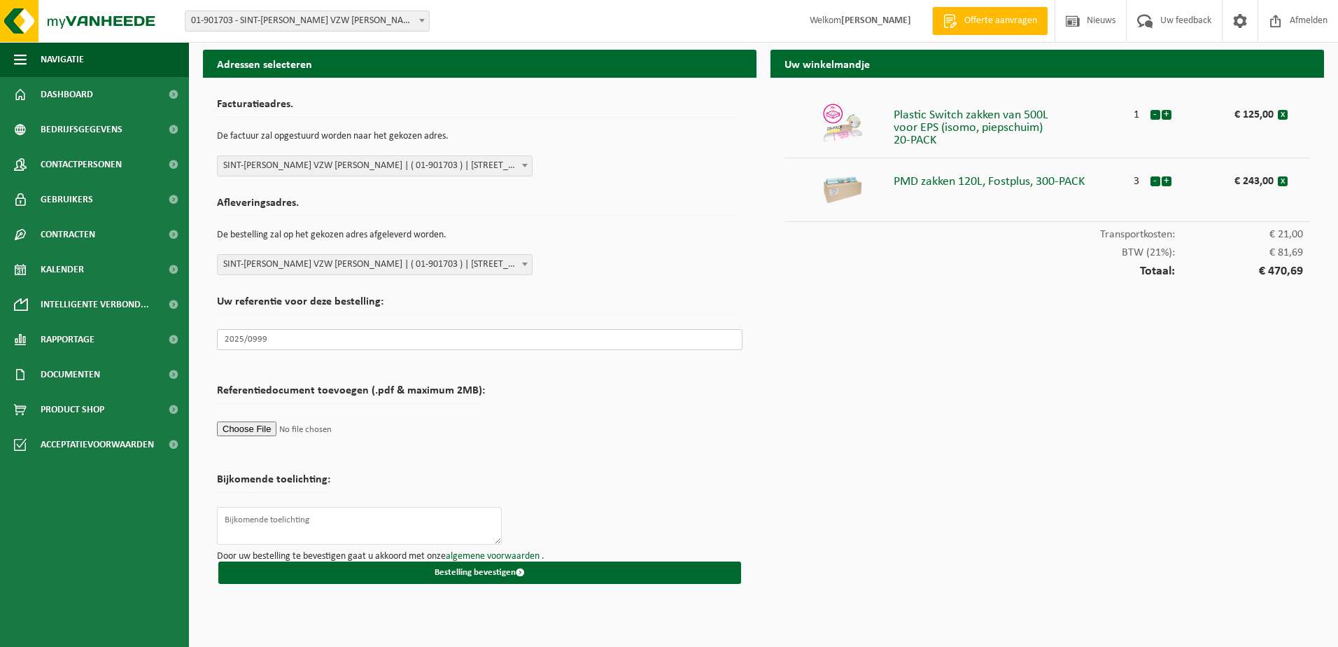
type input "2025/0999"
drag, startPoint x: 706, startPoint y: 419, endPoint x: 740, endPoint y: 423, distance: 33.8
click at [706, 420] on form "Facturatieadres. De factuur zal opgestuurd worden naar het gekozen adres. Selec…" at bounding box center [480, 338] width 526 height 492
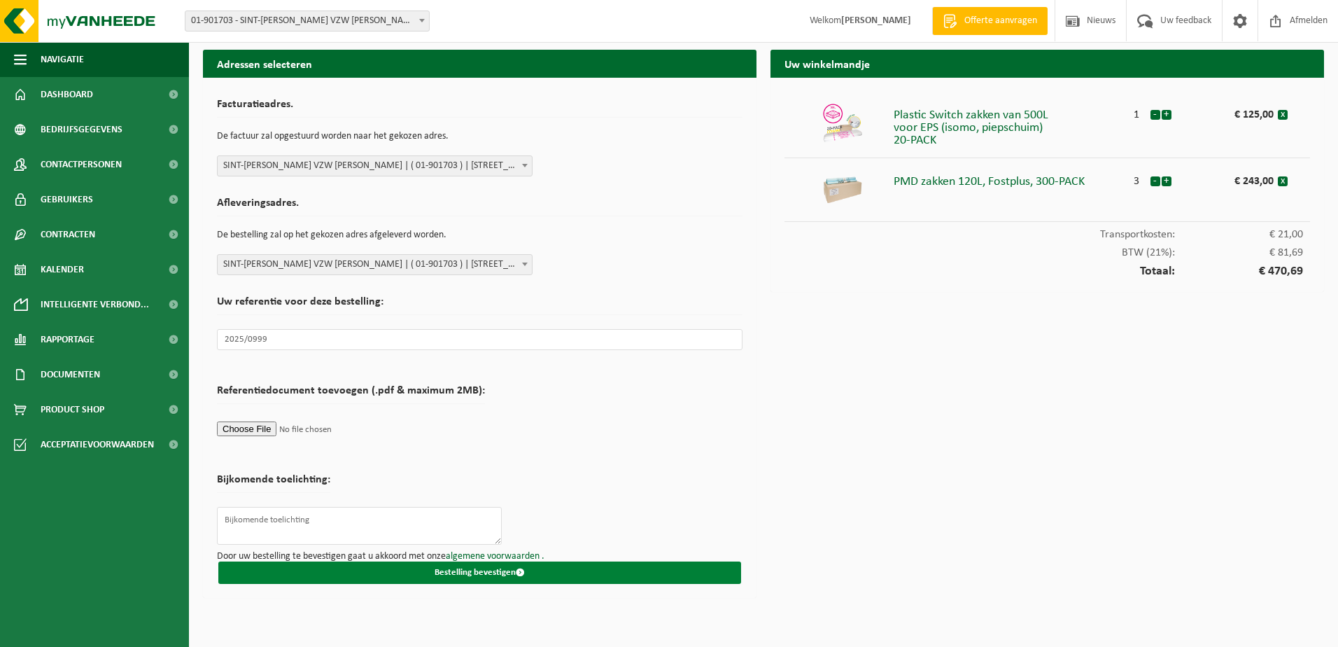
click at [467, 573] on button "Bestelling bevestigen" at bounding box center [479, 572] width 523 height 22
